Goal: Transaction & Acquisition: Purchase product/service

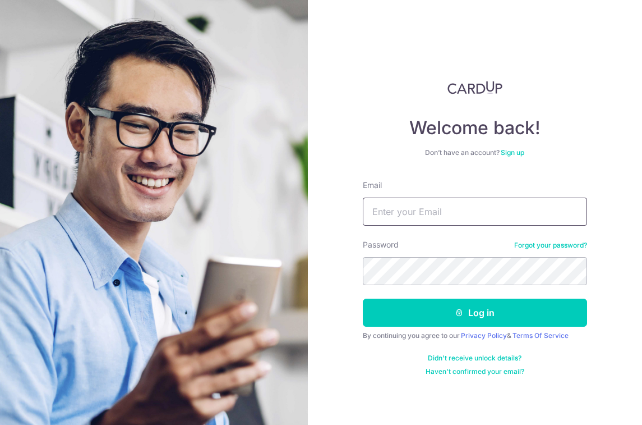
type input "jingyi0831@gmail.com"
click at [474, 312] on button "Log in" at bounding box center [475, 312] width 224 height 28
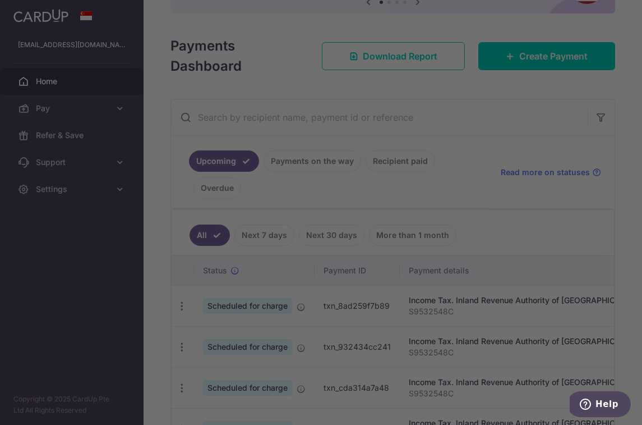
scroll to position [147, 0]
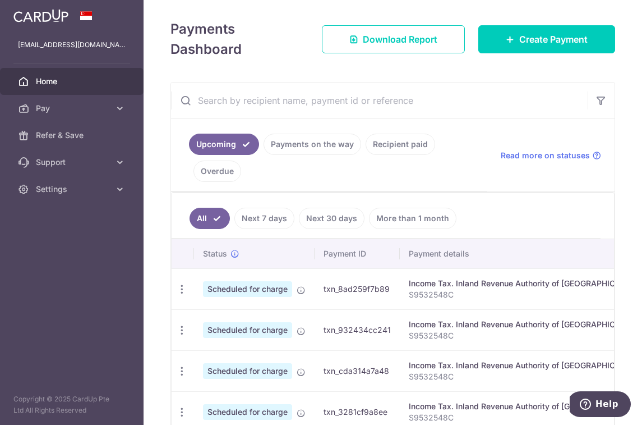
click at [390, 139] on link "Recipient paid" at bounding box center [401, 143] width 70 height 21
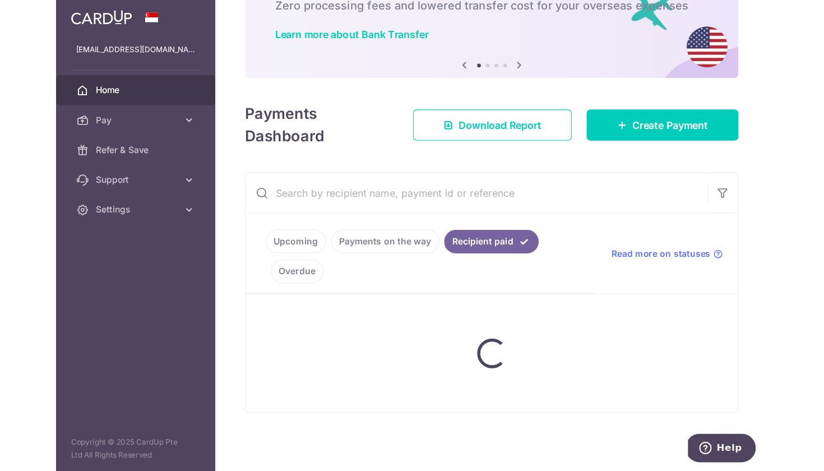
scroll to position [73, 0]
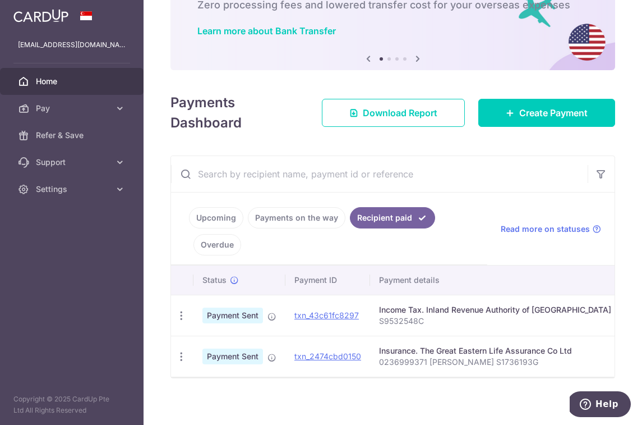
click at [213, 237] on link "Overdue" at bounding box center [217, 244] width 48 height 21
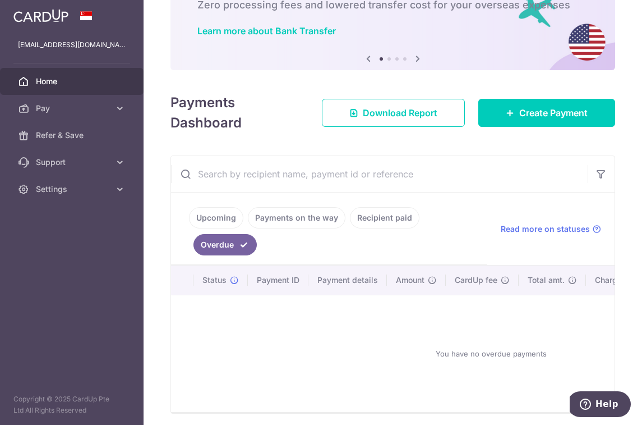
click at [355, 220] on link "Recipient paid" at bounding box center [385, 217] width 70 height 21
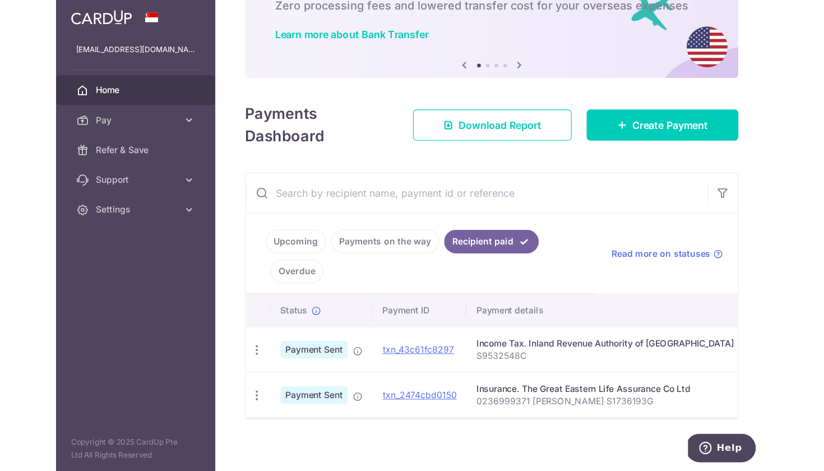
scroll to position [0, 0]
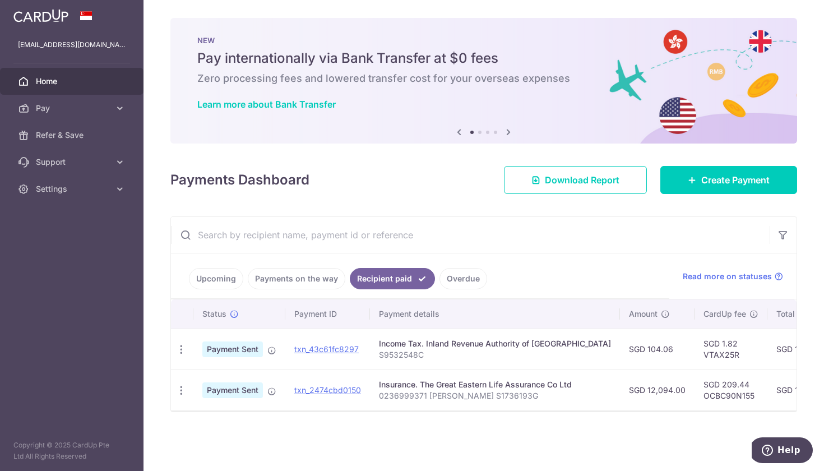
click at [207, 281] on link "Upcoming" at bounding box center [216, 278] width 54 height 21
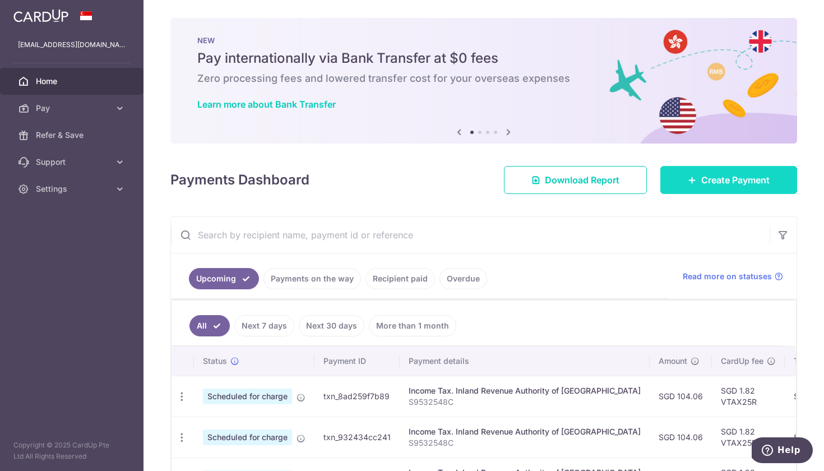
click at [642, 174] on span "Create Payment" at bounding box center [736, 179] width 68 height 13
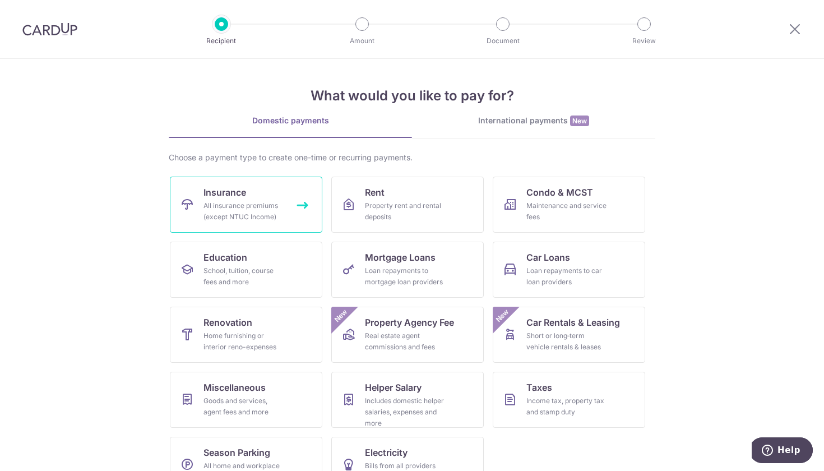
click at [260, 201] on div "All insurance premiums (except NTUC Income)" at bounding box center [244, 211] width 81 height 22
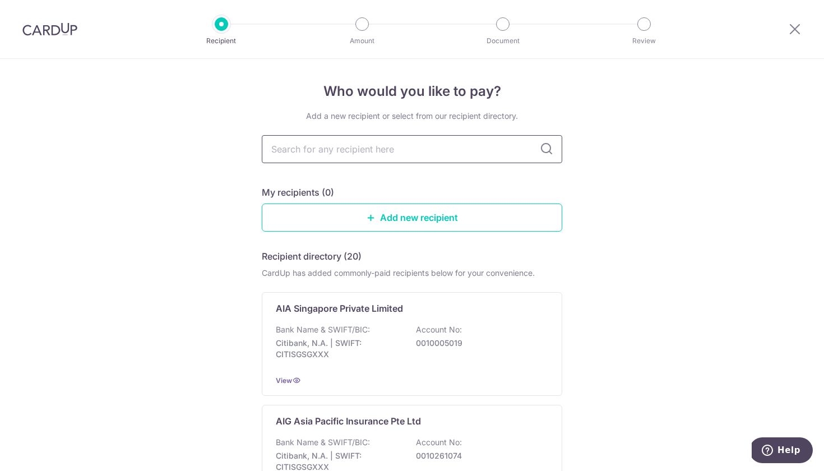
click at [354, 151] on input "text" at bounding box center [412, 149] width 301 height 28
type input "manulife"
click at [544, 147] on icon at bounding box center [546, 148] width 13 height 13
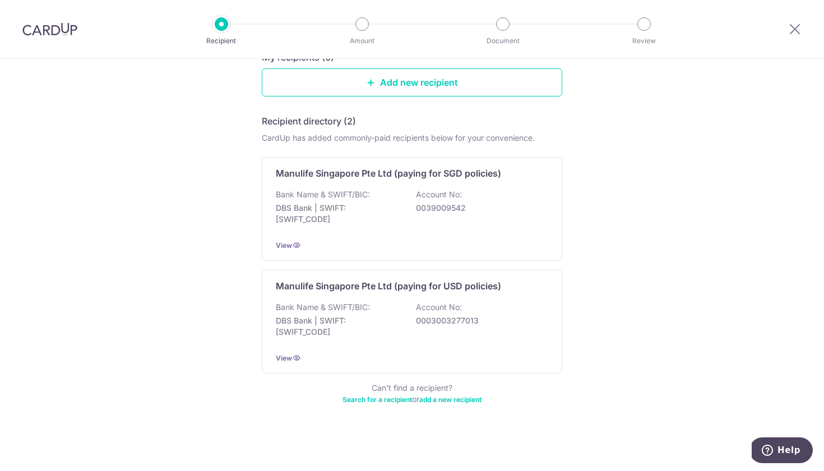
scroll to position [135, 0]
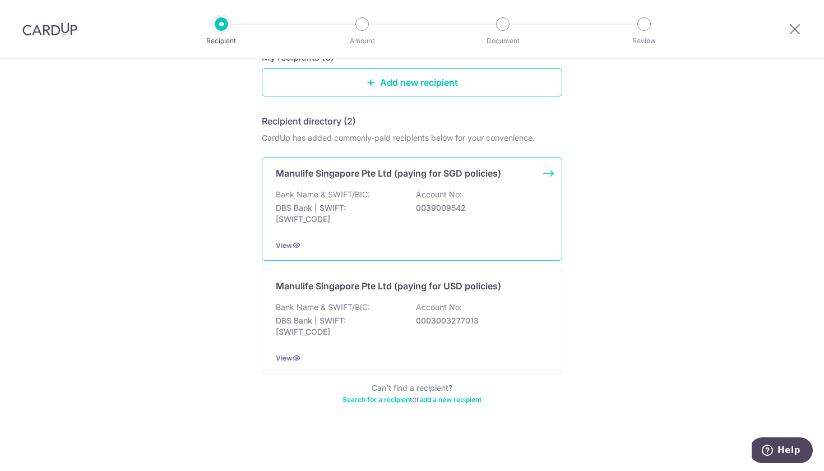
click at [463, 201] on div "Bank Name & SWIFT/BIC: DBS Bank | SWIFT: DBSSSGSGXXX Account No: 0039009542" at bounding box center [412, 209] width 273 height 41
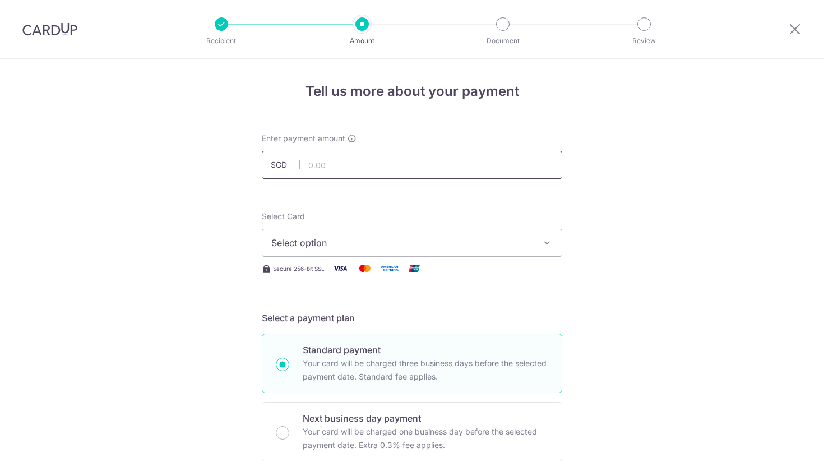
click at [430, 166] on input "text" at bounding box center [412, 165] width 301 height 28
type input "1,890.92"
click at [383, 237] on span "Select option" at bounding box center [401, 242] width 261 height 13
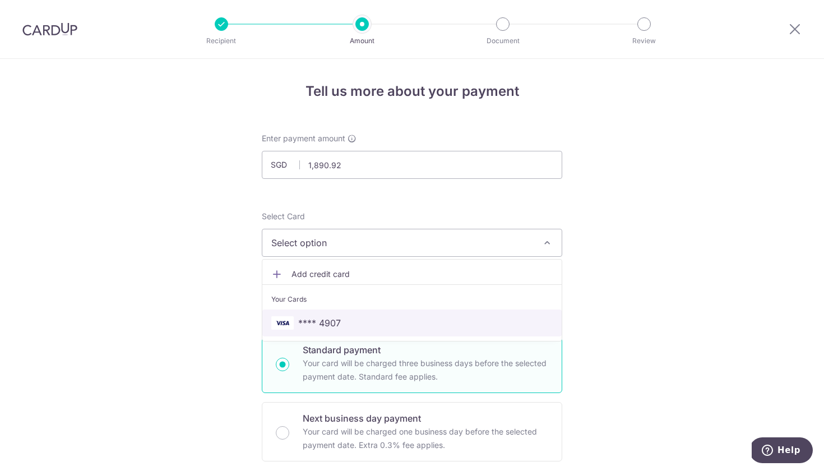
click at [345, 321] on span "**** 4907" at bounding box center [412, 322] width 282 height 13
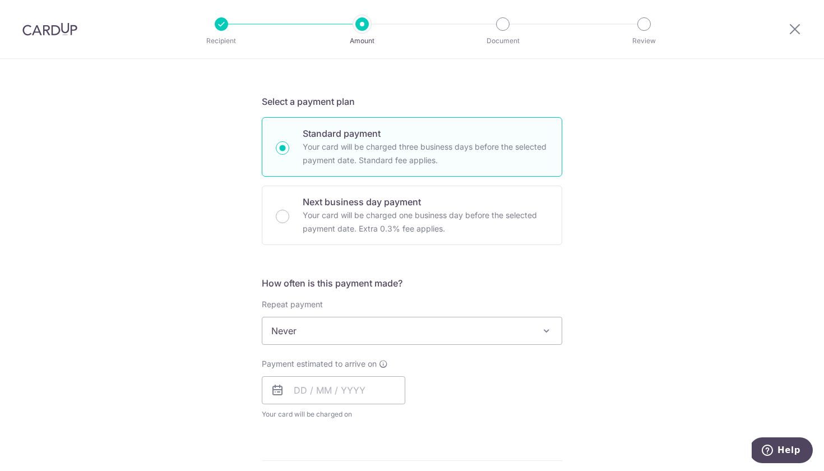
scroll to position [230, 0]
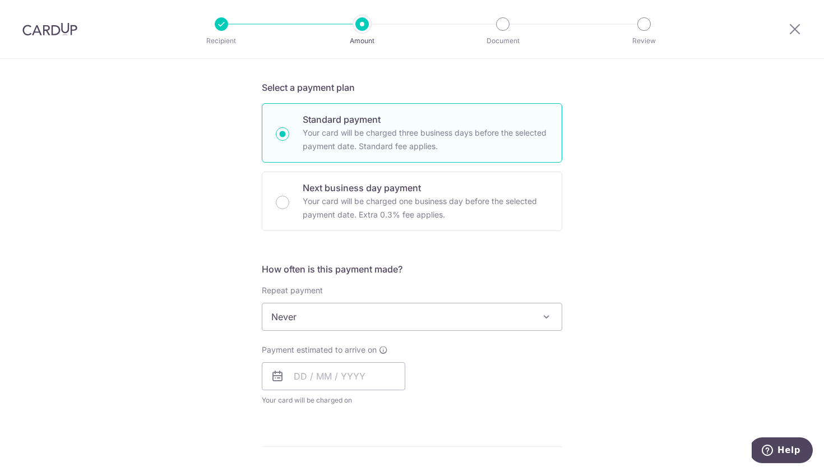
click at [520, 315] on span "Never" at bounding box center [411, 316] width 299 height 27
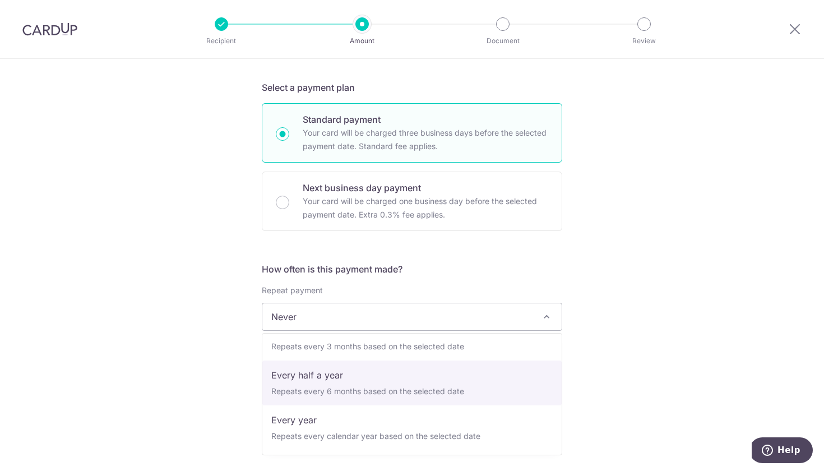
scroll to position [157, 0]
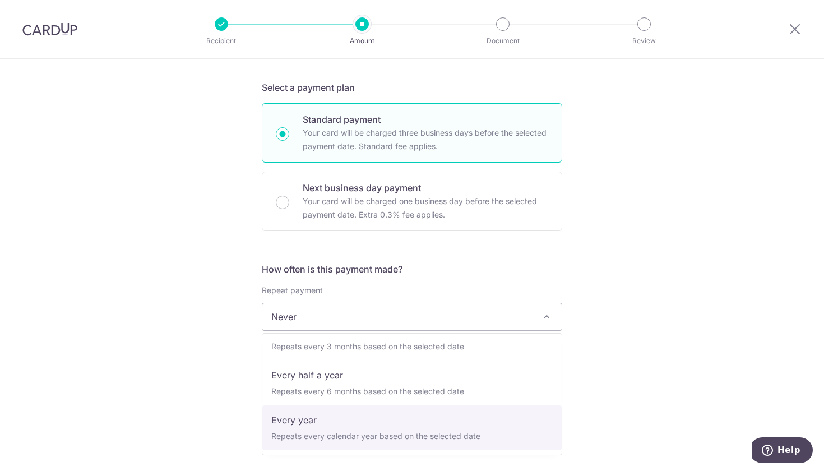
select select "6"
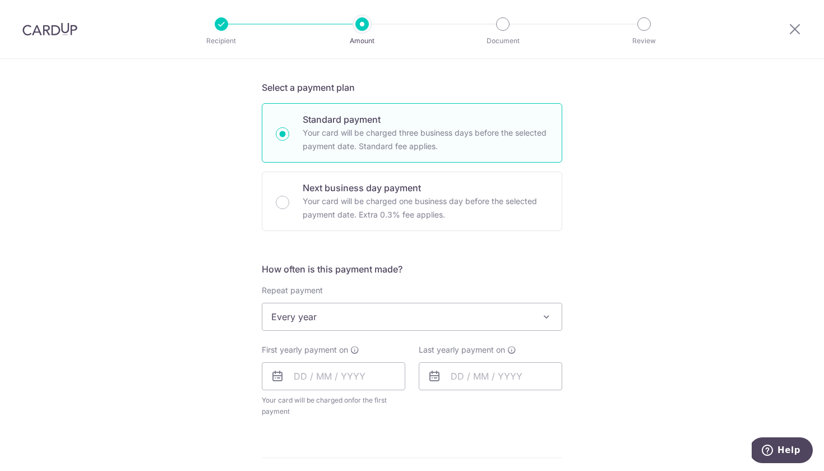
click at [557, 399] on div "Last yearly payment on" at bounding box center [490, 380] width 157 height 73
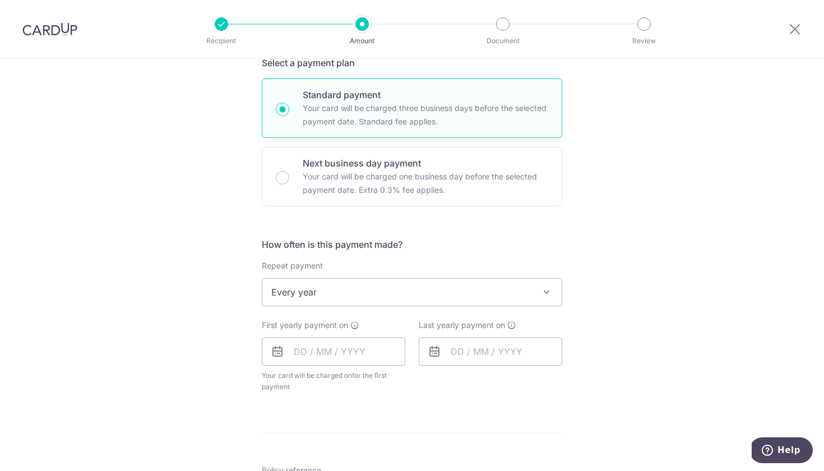
scroll to position [273, 0]
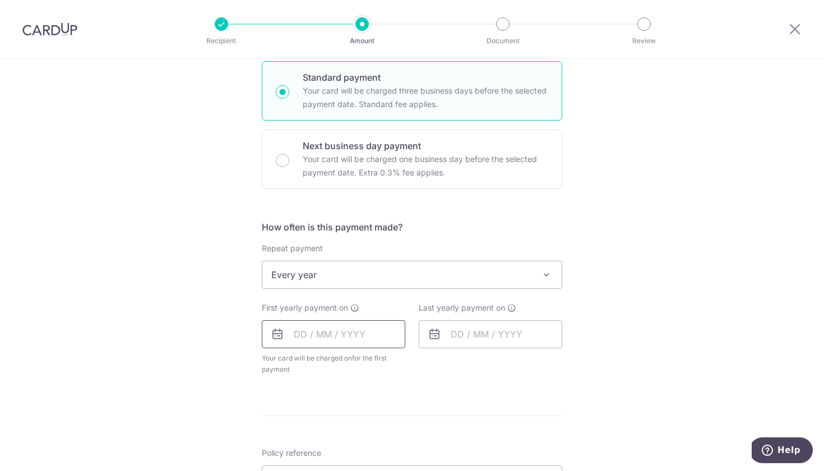
click at [303, 331] on input "text" at bounding box center [334, 334] width 144 height 28
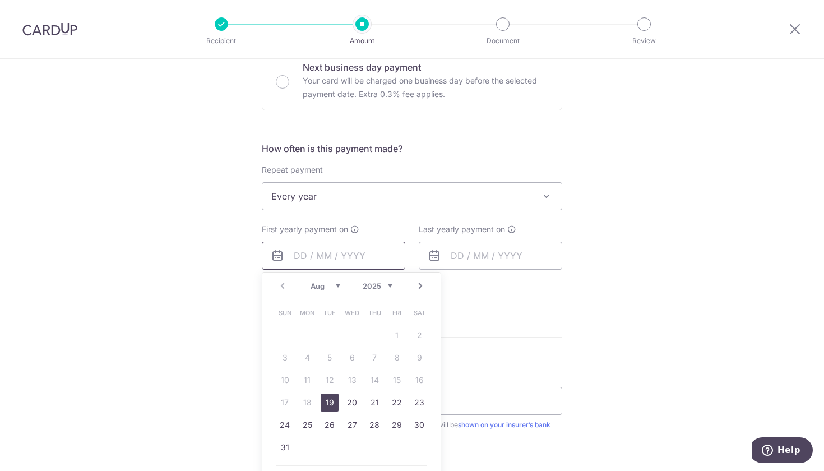
scroll to position [352, 0]
click at [334, 425] on link "26" at bounding box center [330, 425] width 18 height 18
type input "[DATE]"
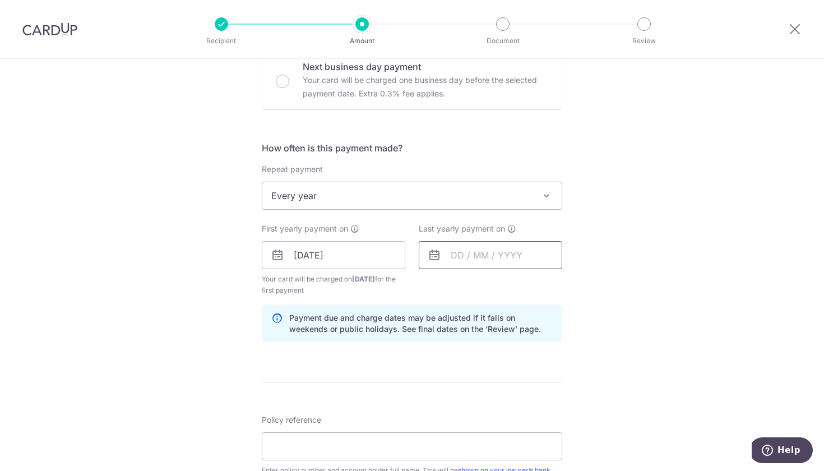
click at [468, 254] on input "text" at bounding box center [491, 255] width 144 height 28
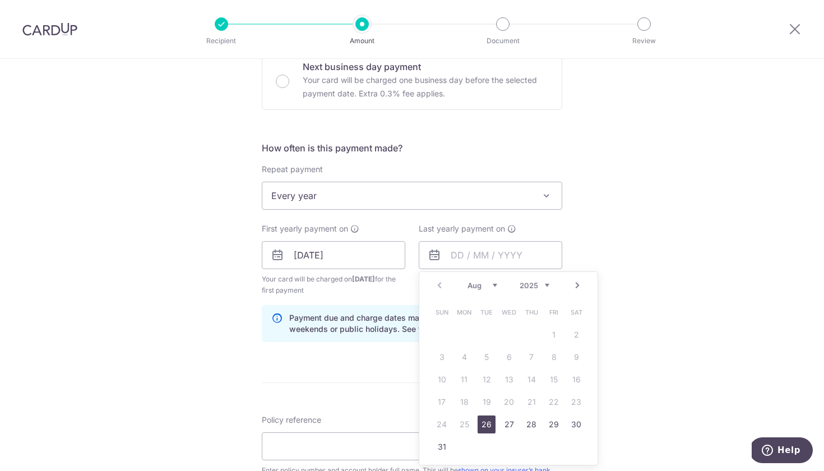
click at [486, 428] on link "26" at bounding box center [487, 425] width 18 height 18
type input "[DATE]"
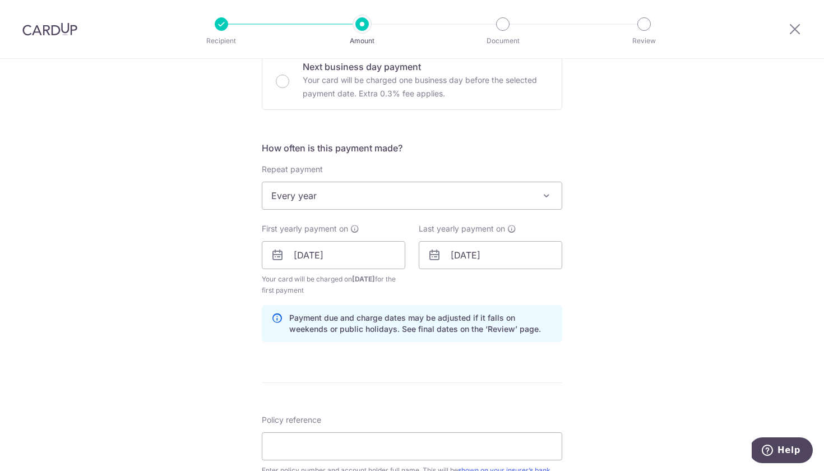
click at [549, 363] on form "Enter payment amount SGD 1,890.92 1890.92 Select Card **** 4907 Add credit card…" at bounding box center [412, 253] width 301 height 945
click at [512, 264] on input "[DATE]" at bounding box center [491, 255] width 144 height 28
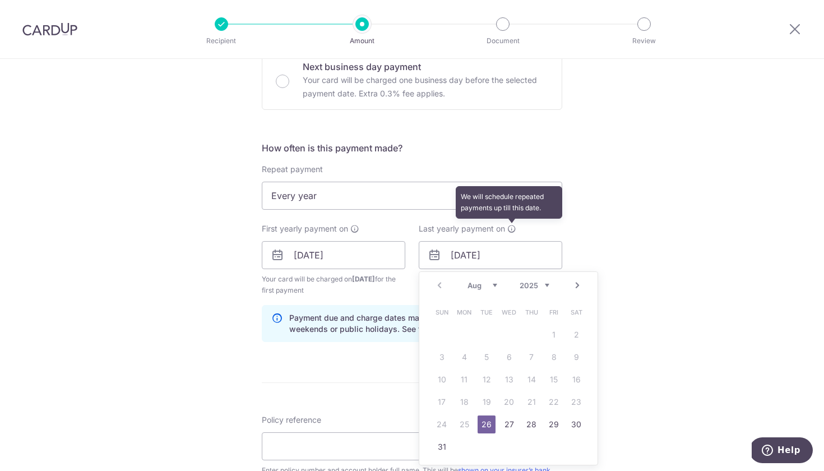
click at [511, 226] on icon at bounding box center [512, 228] width 9 height 9
